Goal: Information Seeking & Learning: Learn about a topic

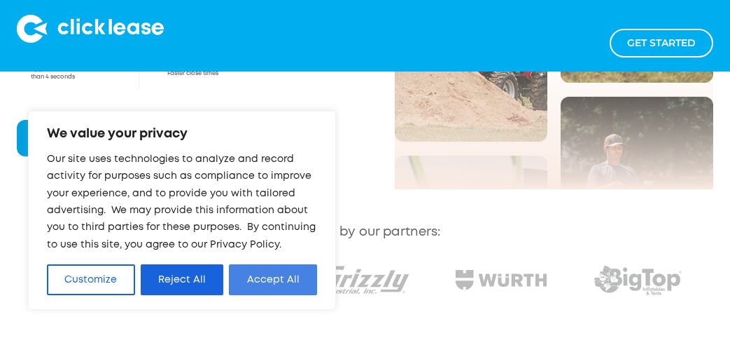
click at [273, 289] on button "Accept All" at bounding box center [273, 279] width 88 height 31
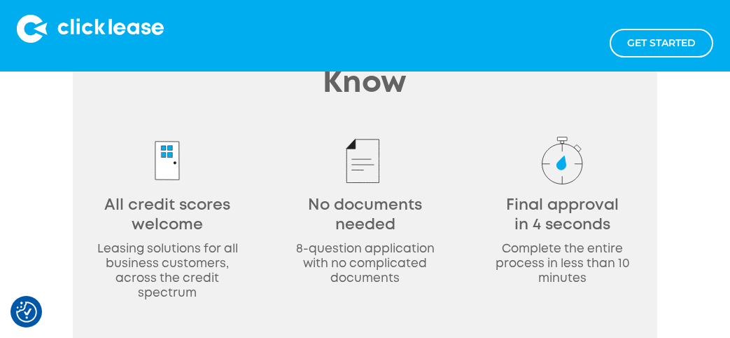
scroll to position [2133, 0]
